Goal: Task Accomplishment & Management: Complete application form

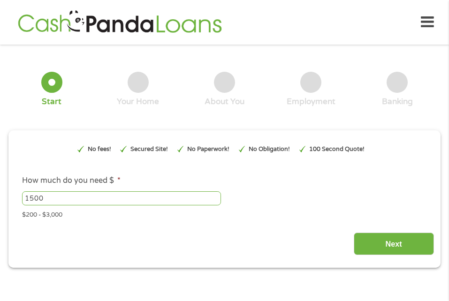
type input "EAIaIQobChMInPmFp_3BjwMVwoFaBR3bCgF-EAAYAiAAEgLG8_D_BwE"
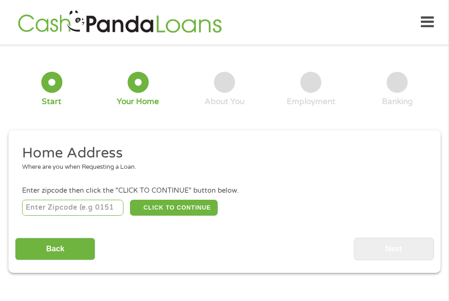
scroll to position [5, 0]
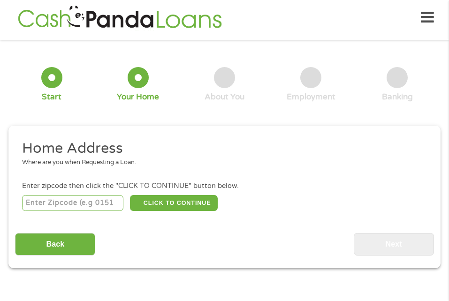
click at [81, 206] on input "number" at bounding box center [72, 203] width 101 height 16
type input "38107"
click at [271, 224] on div "Home Address Where are you when Requesting a Loan. Enter zipcode then click the…" at bounding box center [224, 197] width 419 height 116
click at [184, 200] on button "CLICK TO CONTINUE" at bounding box center [174, 203] width 88 height 16
type input "38107"
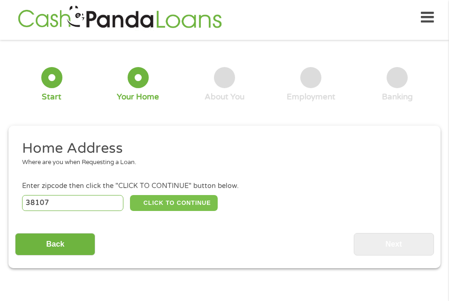
type input "[GEOGRAPHIC_DATA]"
select select "[US_STATE]"
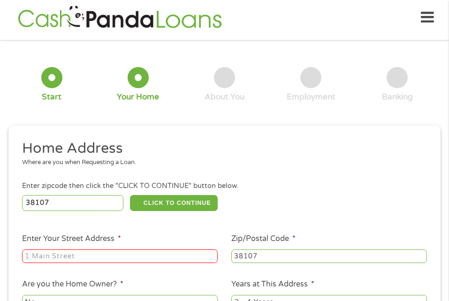
click at [31, 261] on input "Enter Your Street Address *" at bounding box center [120, 257] width 196 height 14
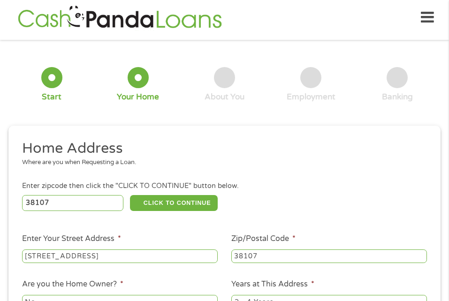
click at [214, 256] on input "[STREET_ADDRESS]" at bounding box center [120, 257] width 196 height 14
click at [148, 257] on input "[STREET_ADDRESS]" at bounding box center [120, 257] width 196 height 14
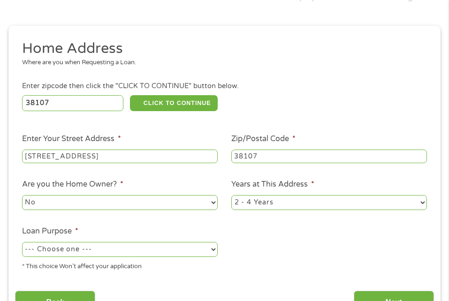
scroll to position [117, 0]
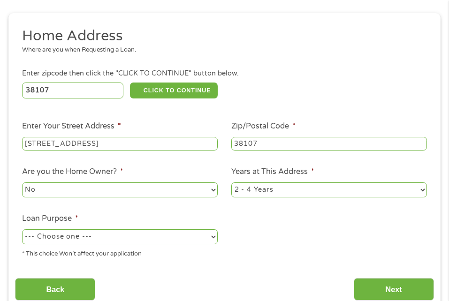
type input "[STREET_ADDRESS]"
click at [424, 195] on select "1 Year or less 1 - 2 Years 2 - 4 Years Over 4 Years" at bounding box center [329, 190] width 196 height 15
select select "60months"
click at [231, 186] on select "1 Year or less 1 - 2 Years 2 - 4 Years Over 4 Years" at bounding box center [329, 190] width 196 height 15
click at [214, 245] on select "--- Choose one --- Pay Bills Debt Consolidation Home Improvement Major Purchase…" at bounding box center [120, 237] width 196 height 15
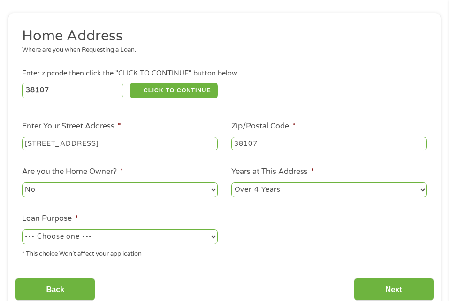
select select "paybills"
click at [22, 237] on select "--- Choose one --- Pay Bills Debt Consolidation Home Improvement Major Purchase…" at bounding box center [120, 237] width 196 height 15
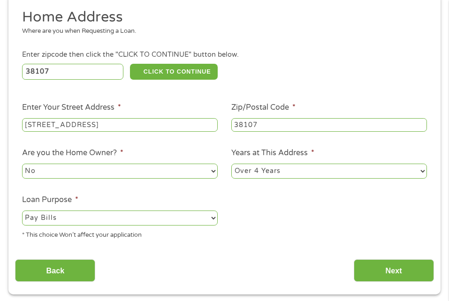
scroll to position [180, 0]
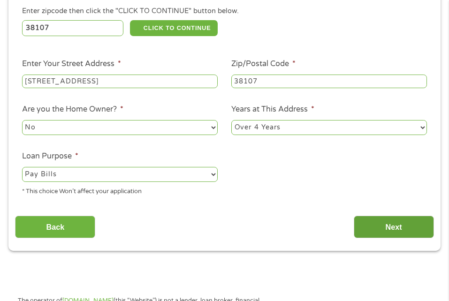
click at [393, 234] on input "Next" at bounding box center [394, 227] width 80 height 23
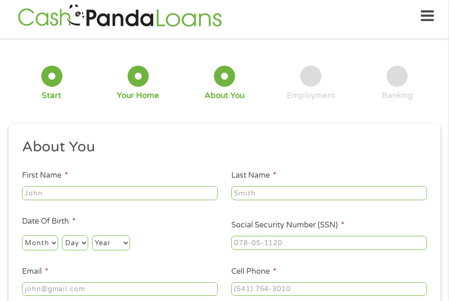
scroll to position [5, 0]
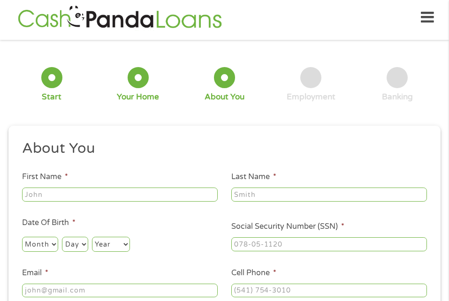
click at [43, 198] on input "First Name *" at bounding box center [120, 195] width 196 height 14
type input "[PERSON_NAME]"
select select "11"
select select "21"
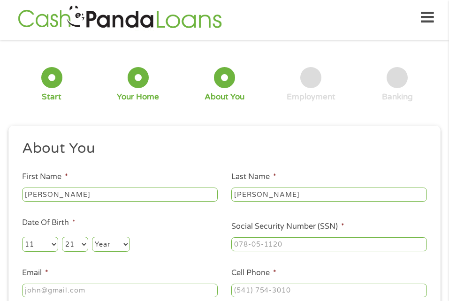
select select "1964"
type input "[EMAIL_ADDRESS][DOMAIN_NAME]"
type input "9018282767"
select select "[US_STATE]"
type input "[PHONE_NUMBER]"
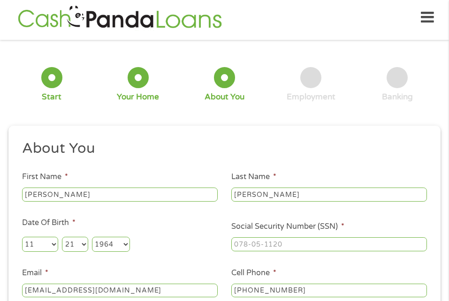
click at [88, 237] on select "Day 1 2 3 4 5 6 7 8 9 10 11 12 13 14 15 16 17 18 19 20 21 22 23 24 25 26 27 28 …" at bounding box center [75, 244] width 26 height 15
select select "21"
click at [88, 237] on select "Day 1 2 3 4 5 6 7 8 9 10 11 12 13 14 15 16 17 18 19 20 21 22 23 24 25 26 27 28 …" at bounding box center [75, 244] width 26 height 15
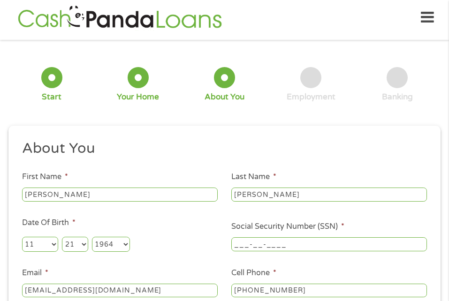
click at [342, 238] on input "___-__-____" at bounding box center [329, 245] width 196 height 14
type input "410-23-8512"
type input "59389742"
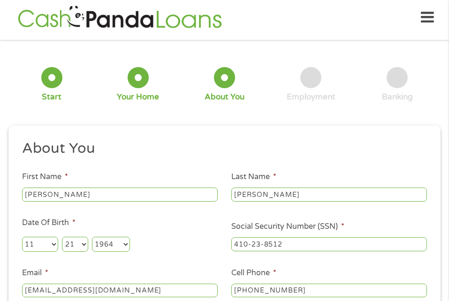
select select "[US_STATE]"
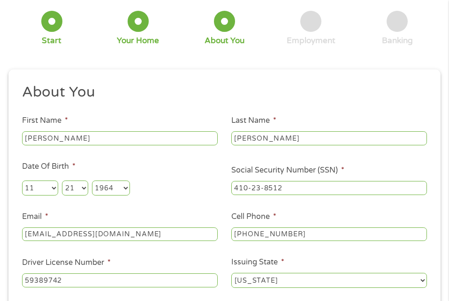
scroll to position [67, 0]
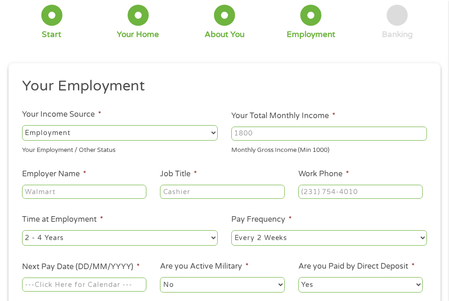
click at [390, 234] on li "Pay Frequency * --- Choose one --- Every 2 Weeks Every Week Monthly Semi-Monthly" at bounding box center [329, 230] width 209 height 33
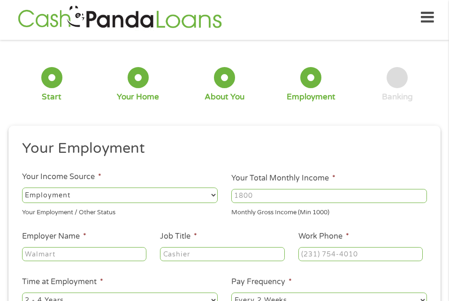
scroll to position [4, 4]
click at [213, 195] on select "--- Choose one --- Employment [DEMOGRAPHIC_DATA] Benefits" at bounding box center [120, 195] width 196 height 15
select select "benefits"
click at [22, 188] on select "--- Choose one --- Employment [DEMOGRAPHIC_DATA] Benefits" at bounding box center [120, 195] width 196 height 15
type input "Other"
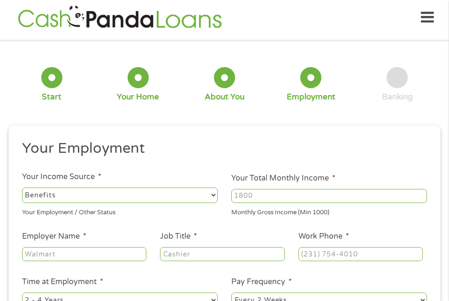
type input "[PHONE_NUMBER]"
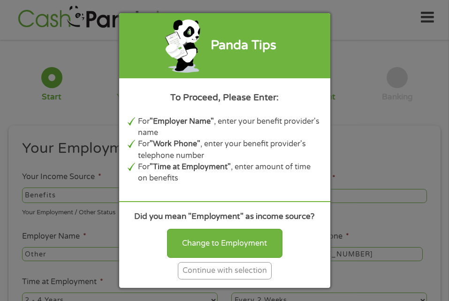
click at [234, 240] on div "Change to Employment" at bounding box center [225, 243] width 116 height 29
select select "fullTime"
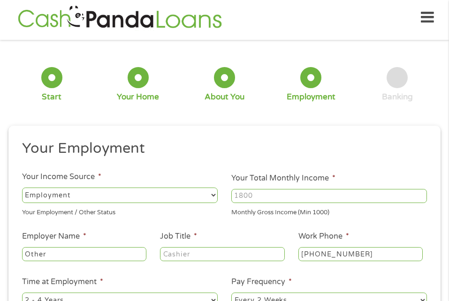
click at [100, 195] on select "--- Choose one --- Employment [DEMOGRAPHIC_DATA] Benefits" at bounding box center [120, 195] width 196 height 15
click at [214, 198] on select "--- Choose one --- Employment [DEMOGRAPHIC_DATA] Benefits" at bounding box center [120, 195] width 196 height 15
click at [213, 198] on select "--- Choose one --- Employment [DEMOGRAPHIC_DATA] Benefits" at bounding box center [120, 195] width 196 height 15
click at [22, 188] on select "--- Choose one --- Employment [DEMOGRAPHIC_DATA] Benefits" at bounding box center [120, 195] width 196 height 15
click at [265, 200] on input "Your Total Monthly Income *" at bounding box center [329, 196] width 196 height 14
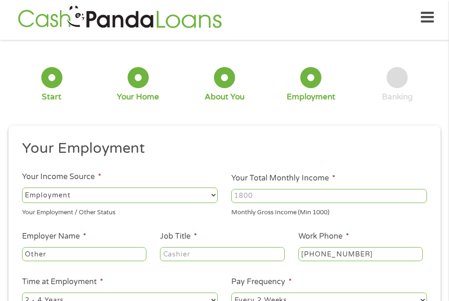
click at [262, 200] on input "Your Total Monthly Income *" at bounding box center [329, 196] width 196 height 14
click at [421, 194] on input "1000" at bounding box center [329, 196] width 196 height 14
type input "1"
type input "2800"
click at [60, 262] on input "Other" at bounding box center [84, 254] width 125 height 14
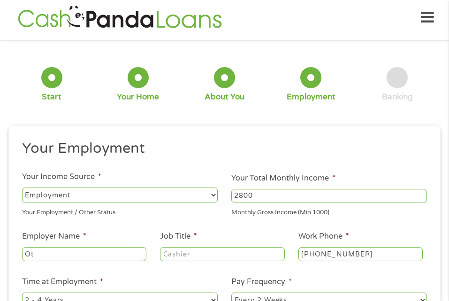
type input "O"
type input "SIMPLE WELDS"
click at [205, 262] on input "Job Title *" at bounding box center [222, 254] width 125 height 14
type input "secretary"
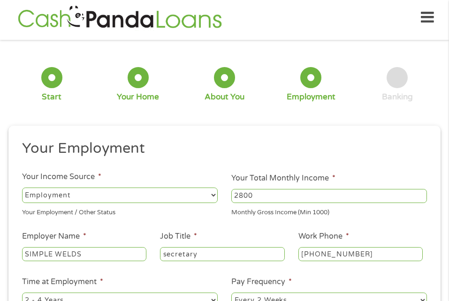
click at [373, 262] on input "[PHONE_NUMBER]" at bounding box center [361, 254] width 125 height 14
type input "[PHONE_NUMBER]"
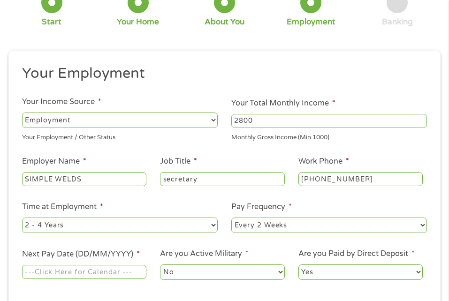
scroll to position [136, 0]
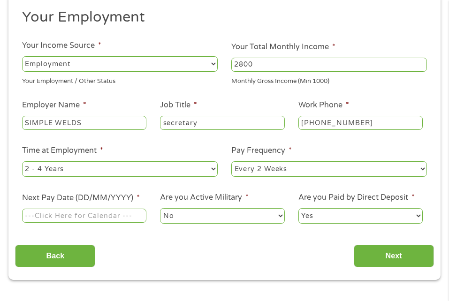
click at [39, 223] on input "Next Pay Date (DD/MM/YYYY) *" at bounding box center [84, 216] width 125 height 14
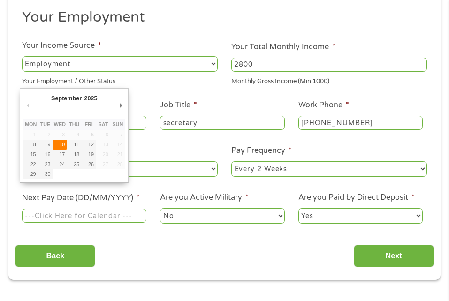
type input "[DATE]"
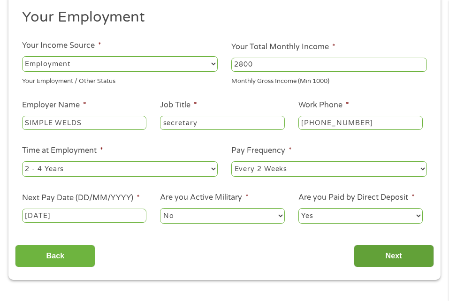
click at [399, 268] on input "Next" at bounding box center [394, 256] width 80 height 23
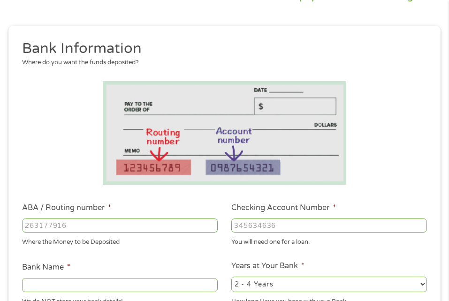
scroll to position [117, 0]
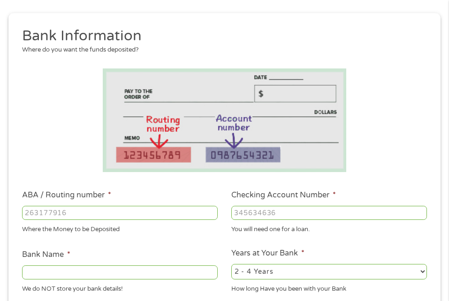
click at [77, 215] on input "ABA / Routing number *" at bounding box center [120, 213] width 196 height 14
type input "124303162"
type input "GOBANK A DIVISION OF GREEN DOT BANK"
type input "124303162"
click at [232, 214] on input "Checking Account Number *" at bounding box center [329, 213] width 196 height 14
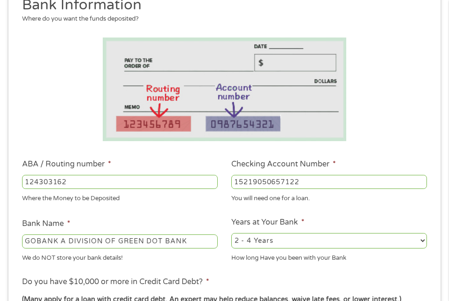
scroll to position [155, 0]
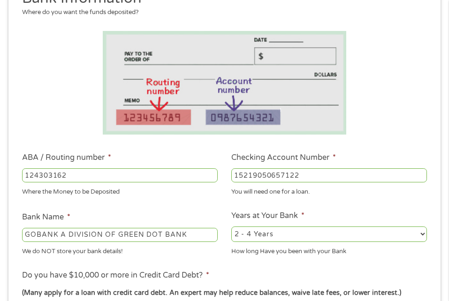
type input "15219050657122"
click at [39, 241] on input "GOBANK A DIVISION OF GREEN DOT BANK" at bounding box center [120, 235] width 196 height 14
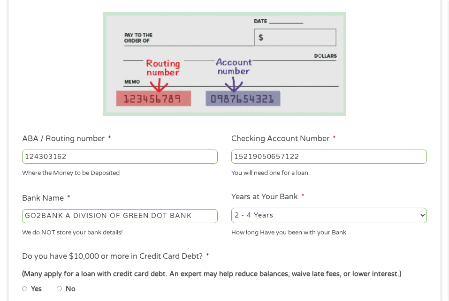
scroll to position [249, 0]
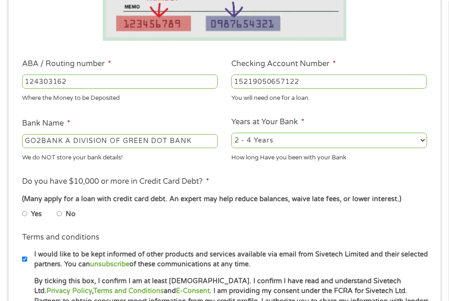
type input "GO2BANK A DIVISION OF GREEN DOT BANK"
click at [62, 220] on input "No" at bounding box center [60, 213] width 6 height 11
radio input "true"
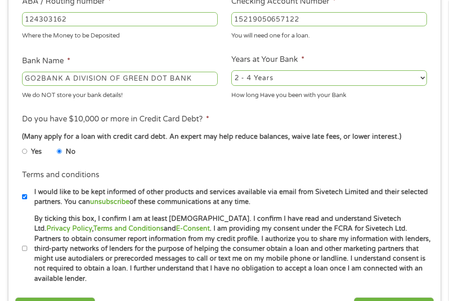
scroll to position [386, 0]
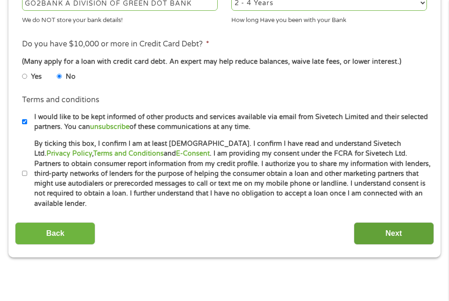
click at [391, 232] on input "Next" at bounding box center [394, 234] width 80 height 23
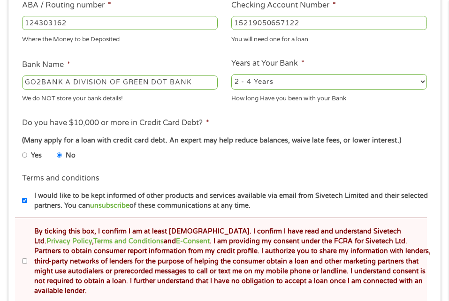
scroll to position [368, 0]
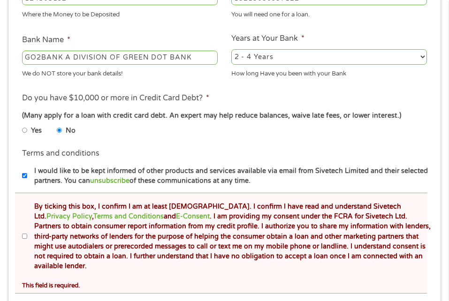
click at [24, 242] on input "By ticking this box, I confirm I am at least [DEMOGRAPHIC_DATA]. I confirm I ha…" at bounding box center [25, 236] width 6 height 11
checkbox input "true"
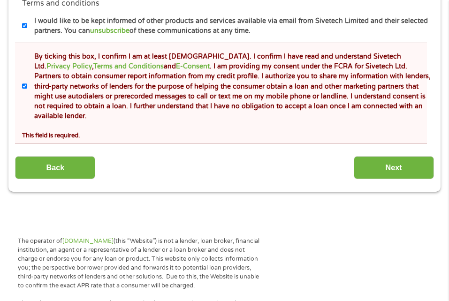
scroll to position [549, 0]
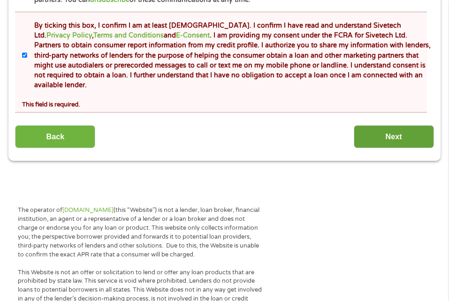
click at [399, 137] on input "Next" at bounding box center [394, 136] width 80 height 23
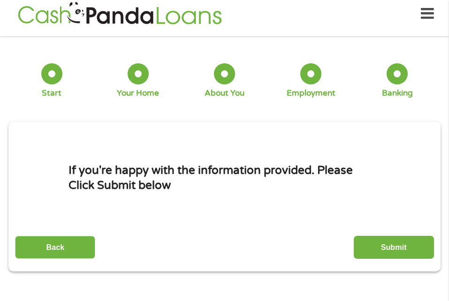
scroll to position [5, 0]
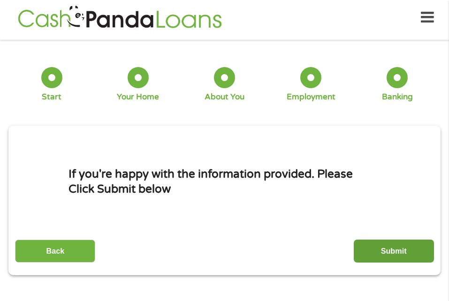
click at [399, 250] on input "Submit" at bounding box center [394, 251] width 80 height 23
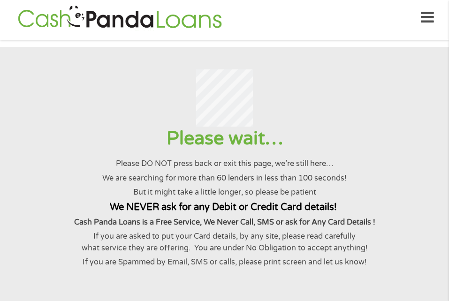
scroll to position [0, 0]
